Goal: Find specific page/section: Find specific page/section

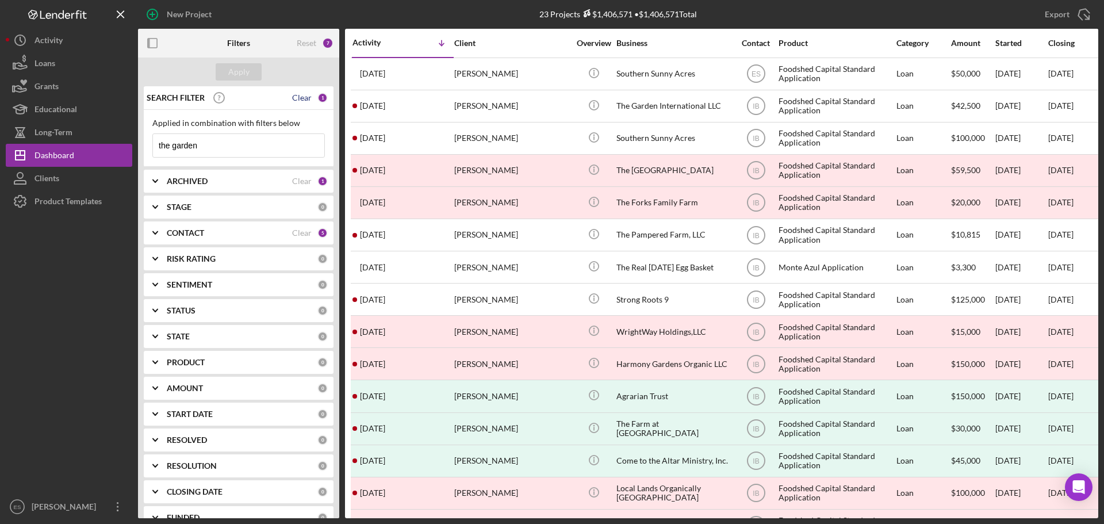
click at [304, 100] on div "Clear" at bounding box center [302, 97] width 20 height 9
click at [192, 182] on b "ARCHIVED" at bounding box center [187, 181] width 41 height 9
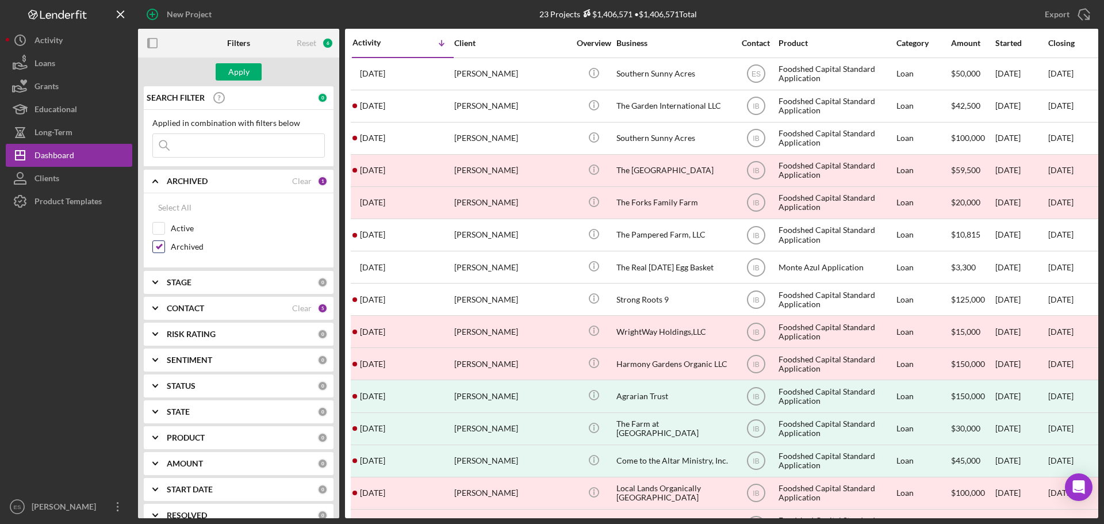
click at [156, 246] on input "Archived" at bounding box center [159, 247] width 12 height 12
checkbox input "false"
click at [239, 73] on div "Apply" at bounding box center [238, 71] width 21 height 17
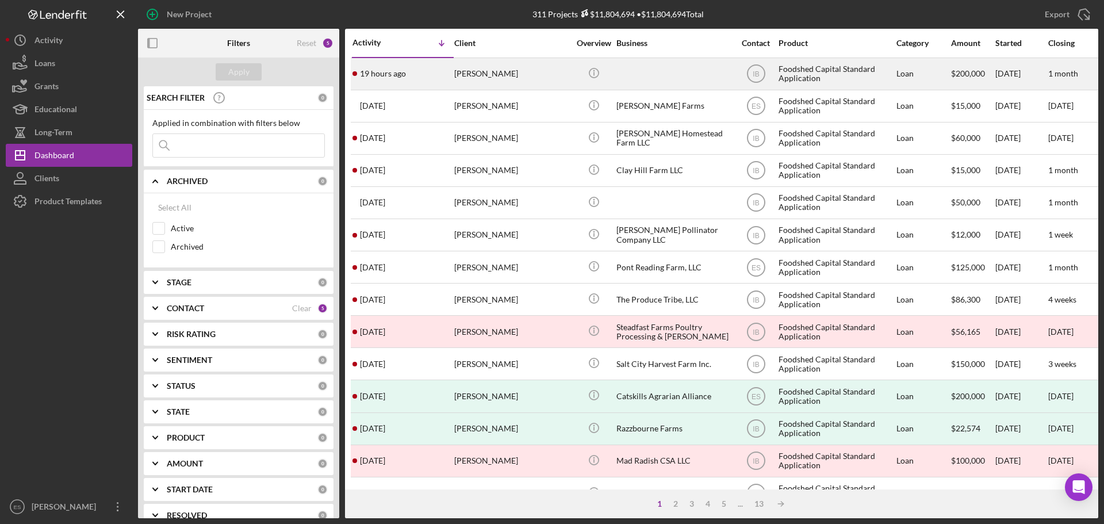
click at [635, 74] on div at bounding box center [674, 74] width 115 height 30
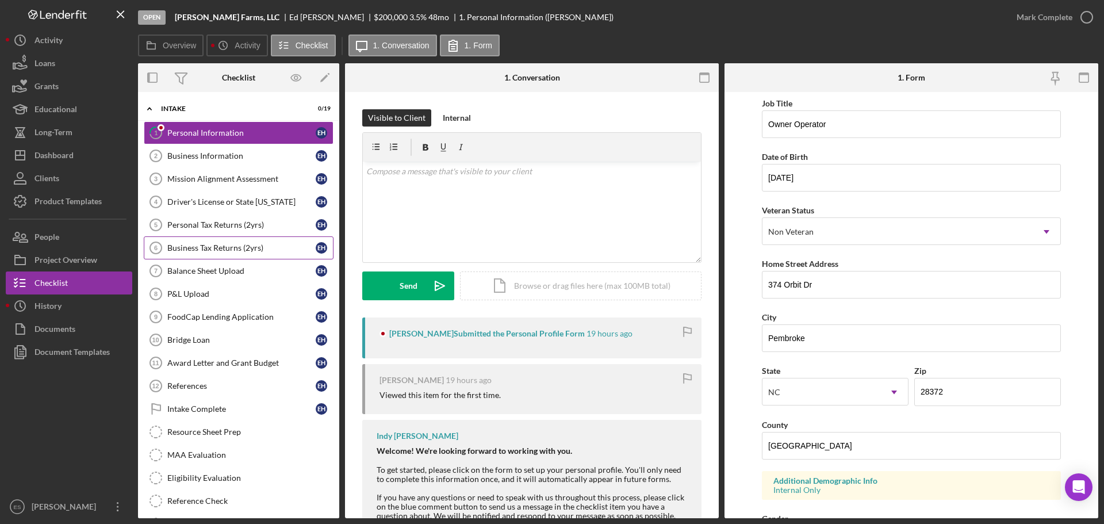
scroll to position [54, 0]
click at [63, 154] on div "Dashboard" at bounding box center [54, 157] width 39 height 26
